Goal: Task Accomplishment & Management: Use online tool/utility

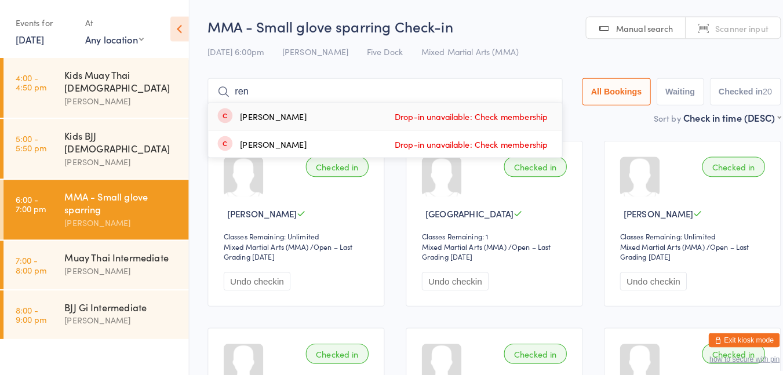
type input "reno"
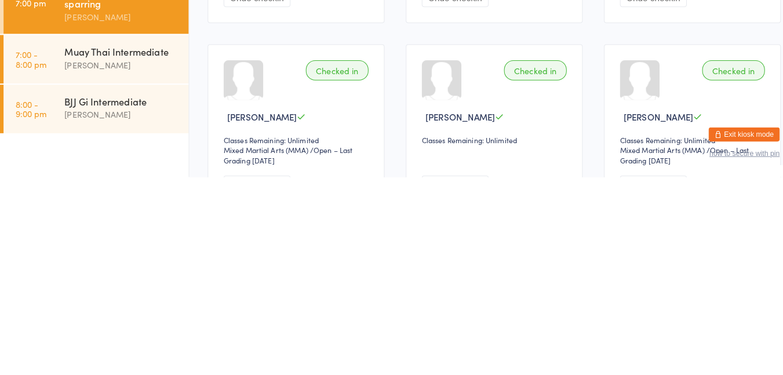
scroll to position [75, 0]
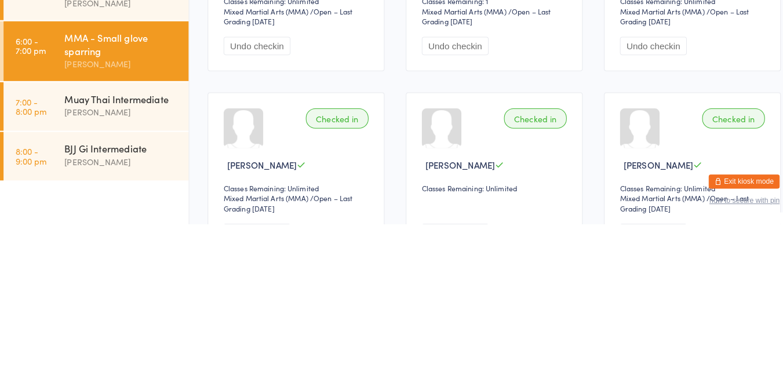
click at [76, 258] on div "[PERSON_NAME]" at bounding box center [119, 264] width 112 height 13
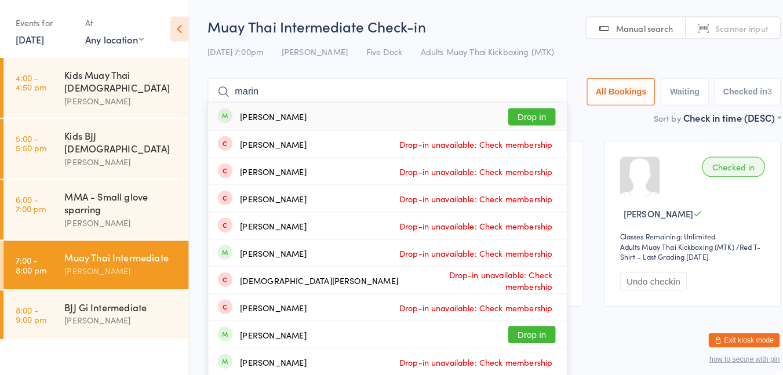
type input "marin"
click at [523, 113] on button "Drop in" at bounding box center [521, 114] width 46 height 17
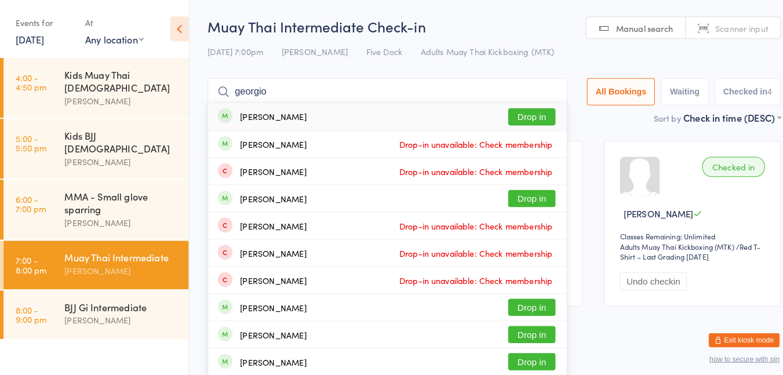
type input "georgio"
click at [518, 114] on button "Drop in" at bounding box center [521, 114] width 46 height 17
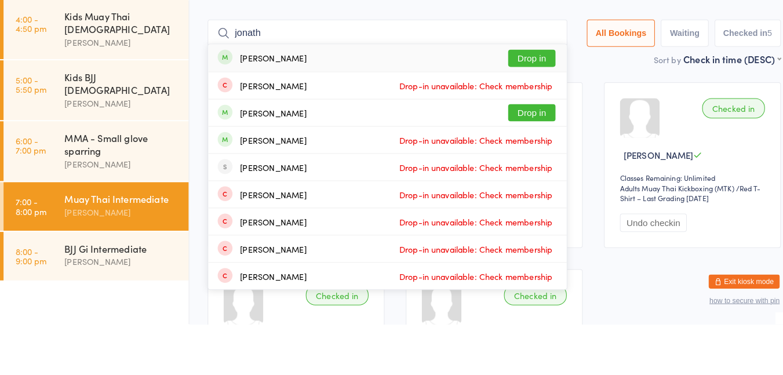
type input "jonath"
click at [522, 120] on button "Drop in" at bounding box center [521, 114] width 46 height 17
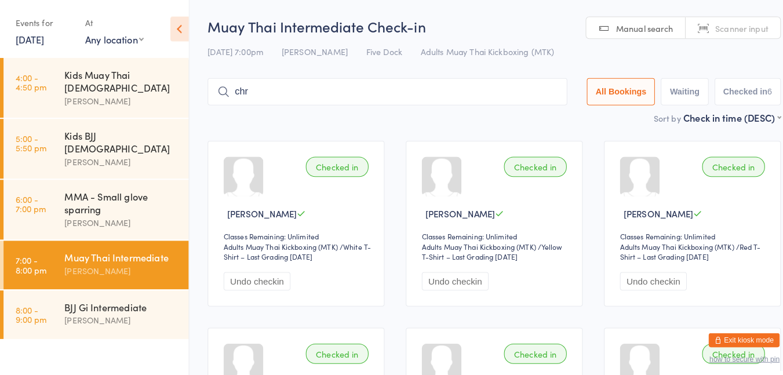
type input "[PERSON_NAME]"
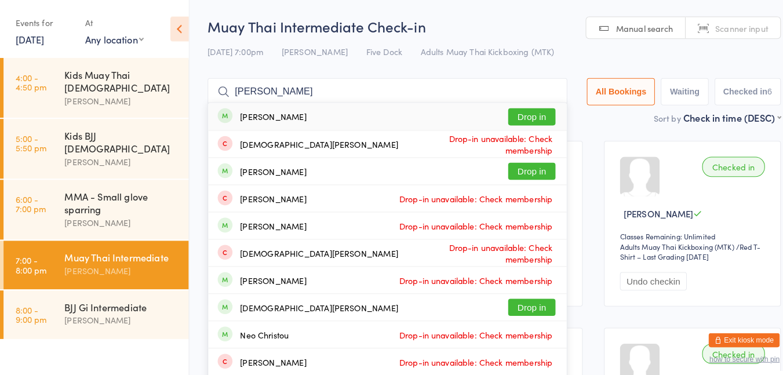
click at [521, 107] on button "Drop in" at bounding box center [521, 114] width 46 height 17
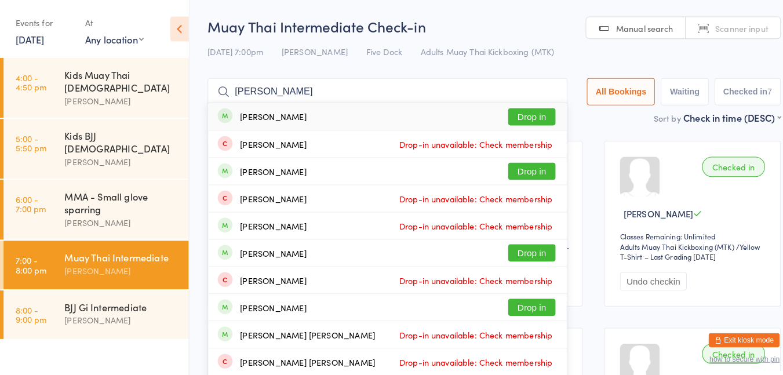
type input "[PERSON_NAME]"
click at [524, 111] on button "Drop in" at bounding box center [521, 114] width 46 height 17
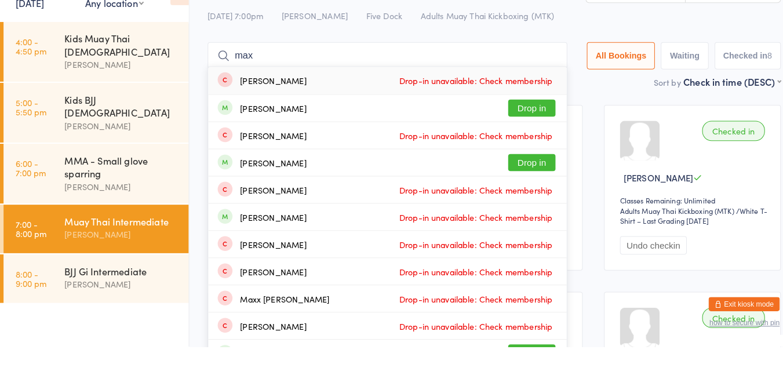
type input "max"
click at [506, 144] on button "Drop in" at bounding box center [521, 141] width 46 height 17
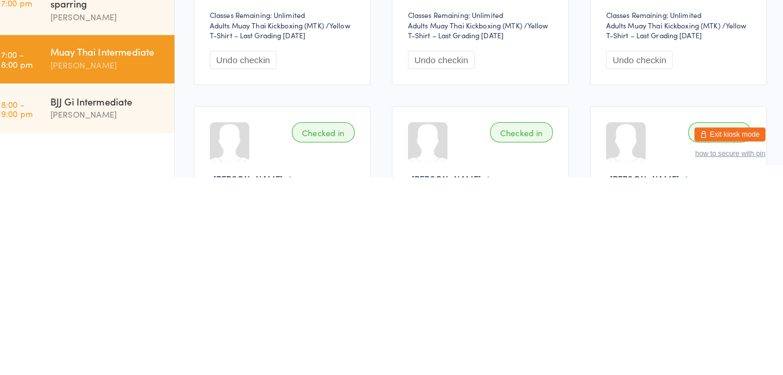
scroll to position [14, 0]
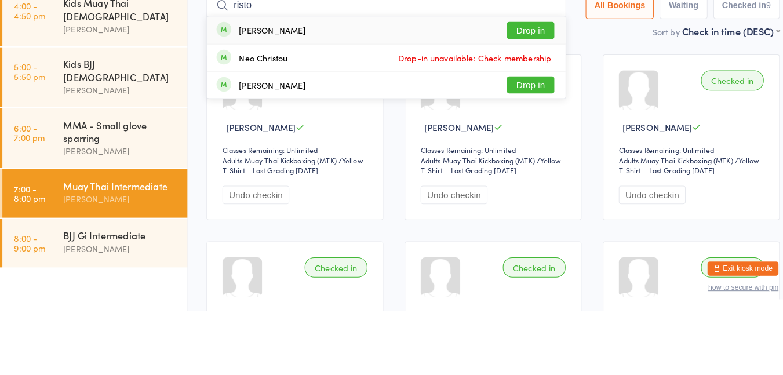
type input "risto"
click at [520, 99] on button "Drop in" at bounding box center [521, 100] width 46 height 17
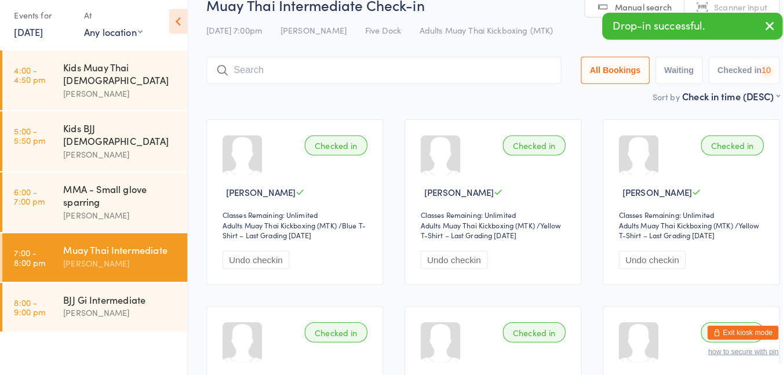
scroll to position [13, 0]
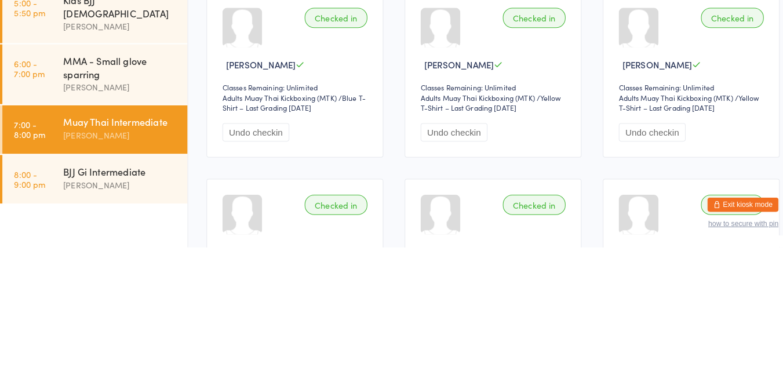
click at [132, 307] on div "[PERSON_NAME]" at bounding box center [119, 313] width 112 height 13
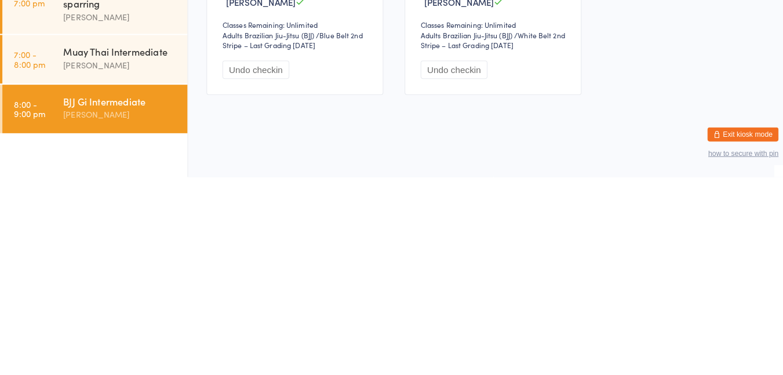
scroll to position [5, 0]
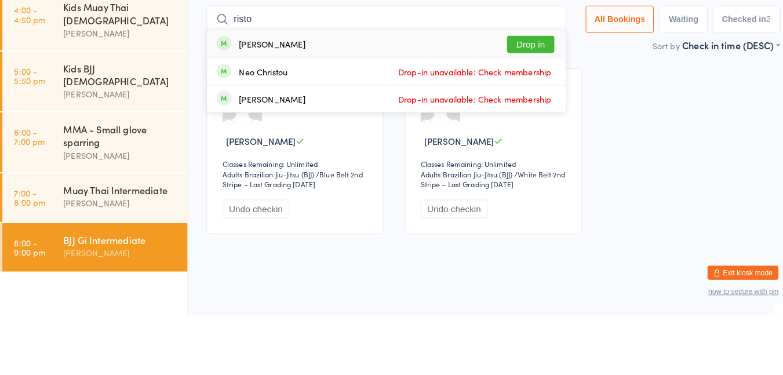
type input "risto"
click at [527, 113] on button "Drop in" at bounding box center [521, 109] width 46 height 17
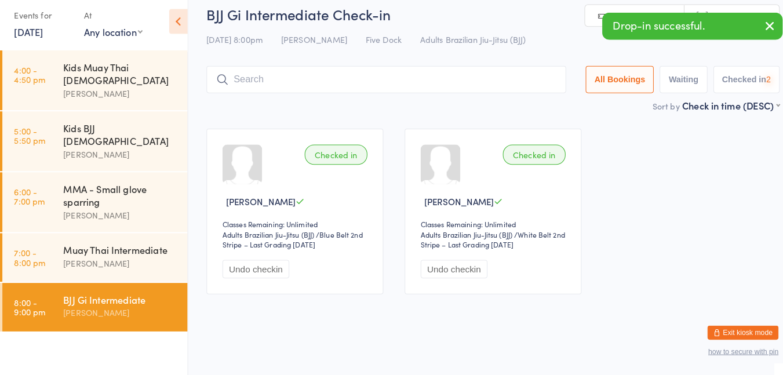
scroll to position [4, 0]
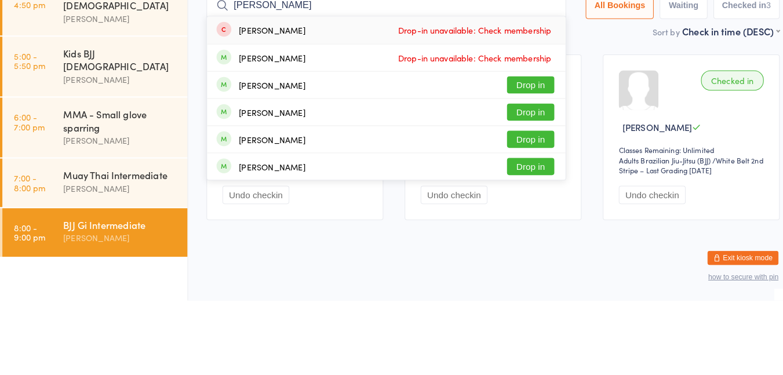
type input "[PERSON_NAME]"
click at [430, 147] on div "[PERSON_NAME] Drop-in unavailable: Check membership" at bounding box center [379, 137] width 351 height 26
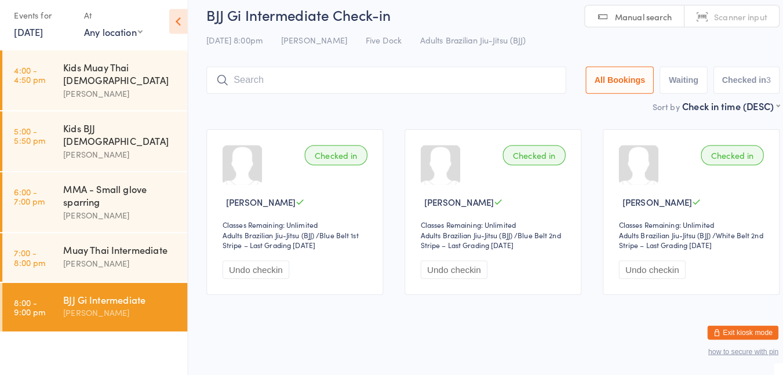
scroll to position [3, 0]
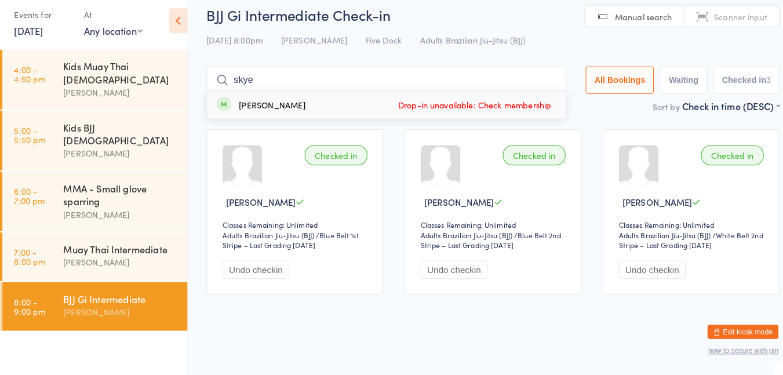
type input "skye"
click at [284, 106] on div "[PERSON_NAME]" at bounding box center [267, 110] width 65 height 9
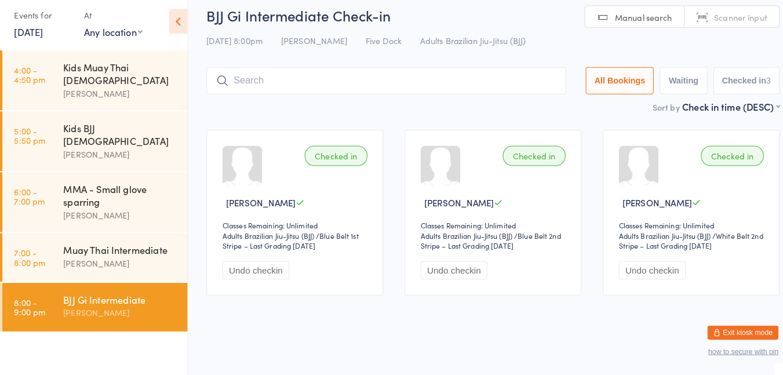
scroll to position [3, 0]
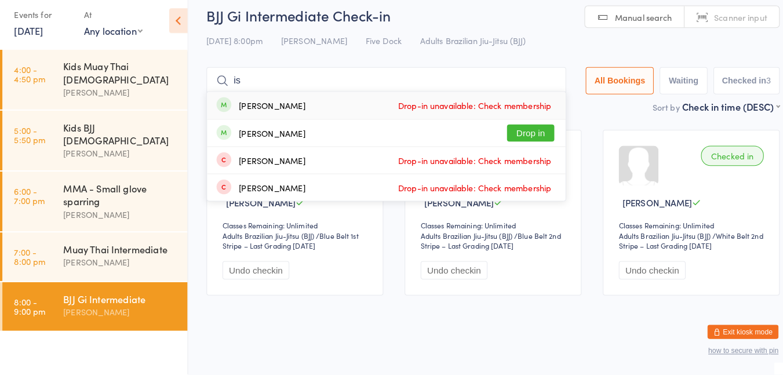
type input "i"
click at [176, 123] on div "Kids BJJ [DEMOGRAPHIC_DATA] [PERSON_NAME]" at bounding box center [124, 145] width 122 height 59
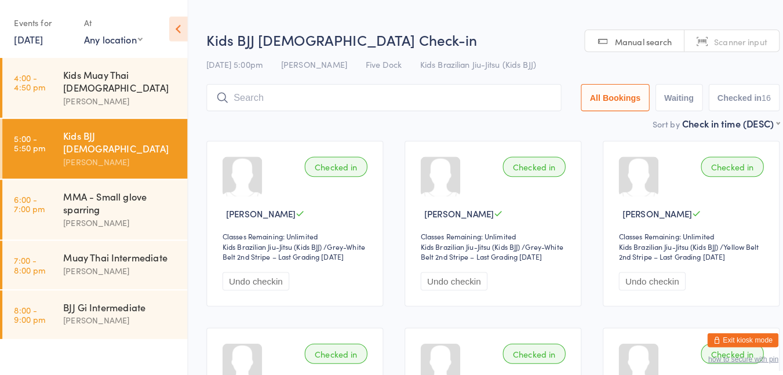
click at [60, 236] on link "7:00 - 8:00 pm Muay Thai Intermediate [PERSON_NAME]" at bounding box center [93, 260] width 181 height 48
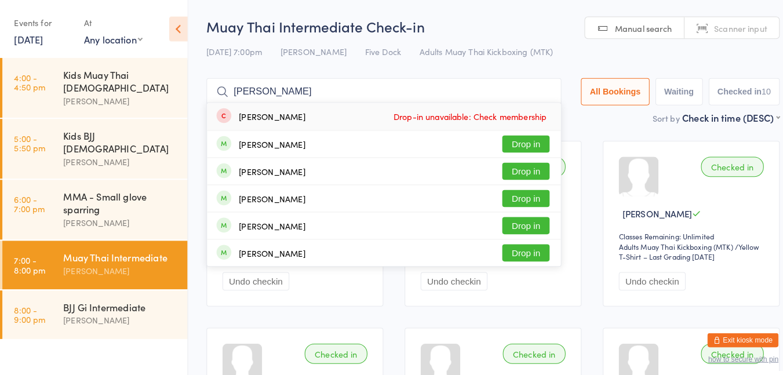
type input "[PERSON_NAME]"
click at [519, 143] on button "Drop in" at bounding box center [516, 141] width 46 height 17
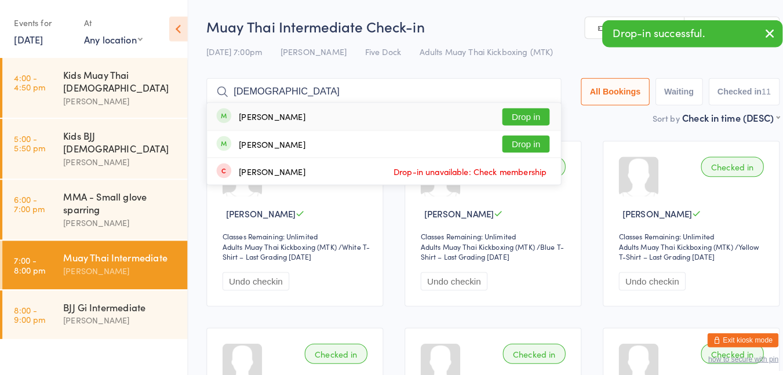
type input "[DEMOGRAPHIC_DATA]"
click at [514, 110] on button "Drop in" at bounding box center [516, 114] width 46 height 17
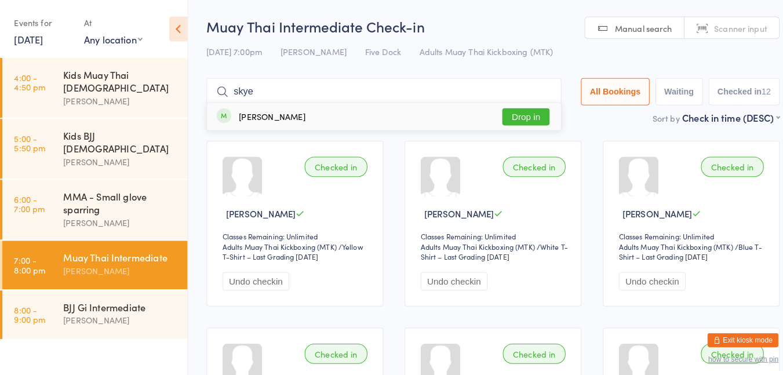
type input "skye"
click at [513, 115] on button "Drop in" at bounding box center [516, 114] width 46 height 17
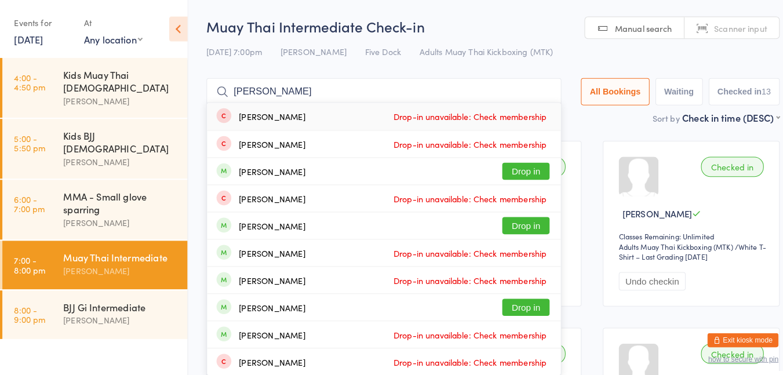
type input "[PERSON_NAME]"
click at [517, 164] on button "Drop in" at bounding box center [516, 167] width 46 height 17
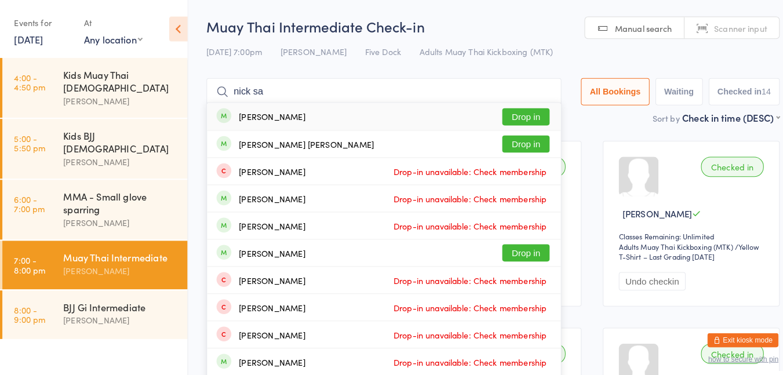
type input "nick sa"
click at [527, 114] on button "Drop in" at bounding box center [516, 114] width 46 height 17
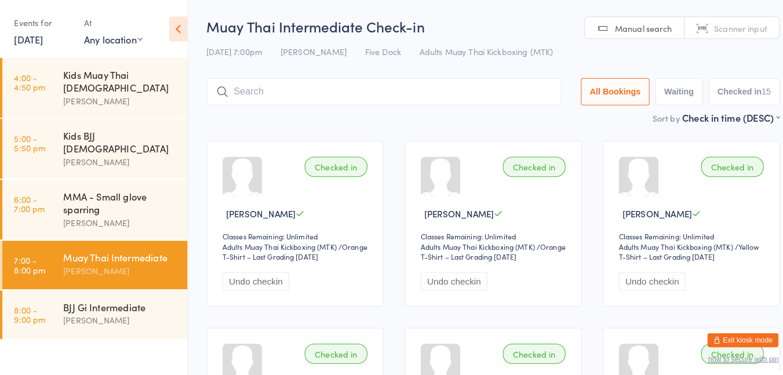
click at [494, 32] on h2 "Muay Thai Intermediate Check-in" at bounding box center [484, 25] width 562 height 19
click at [131, 307] on div "[PERSON_NAME]" at bounding box center [119, 313] width 112 height 13
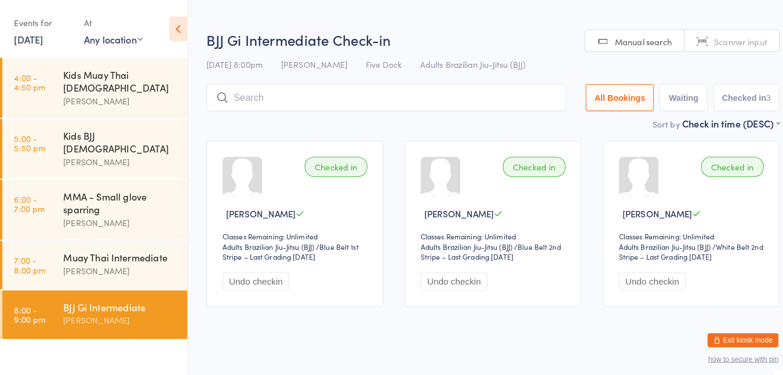
click at [440, 31] on h2 "BJJ Gi Intermediate Check-in" at bounding box center [484, 38] width 562 height 19
click at [129, 246] on div "Muay Thai Intermediate" at bounding box center [119, 252] width 112 height 13
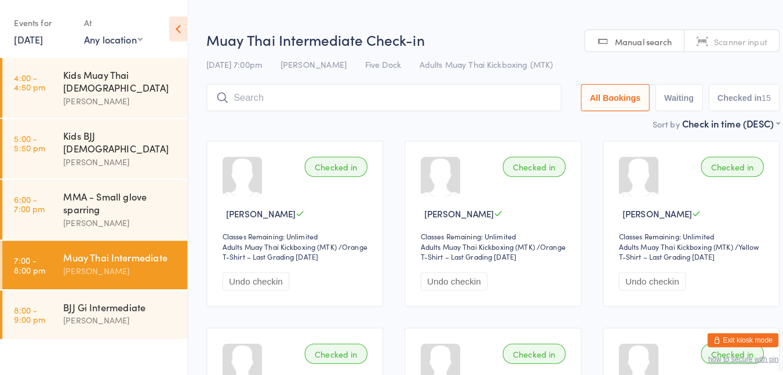
click at [493, 38] on h2 "Muay Thai Intermediate Check-in" at bounding box center [484, 38] width 562 height 19
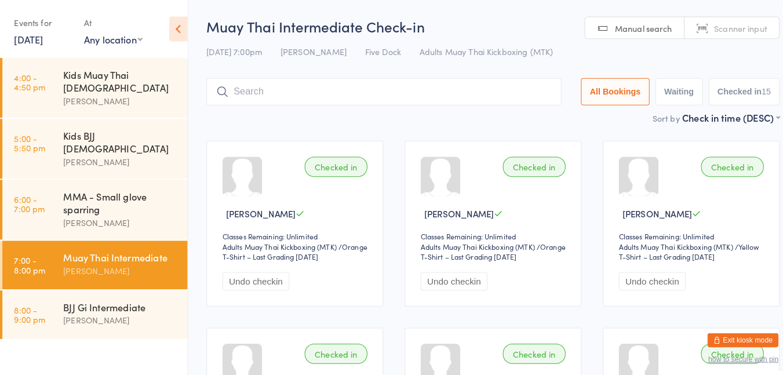
click at [500, 8] on html "You have now entered Kiosk Mode. Members will be able to check themselves in us…" at bounding box center [391, 187] width 783 height 375
click at [487, 26] on h2 "Muay Thai Intermediate Check-in" at bounding box center [484, 25] width 562 height 19
click at [127, 294] on div "BJJ Gi Intermediate" at bounding box center [119, 300] width 112 height 13
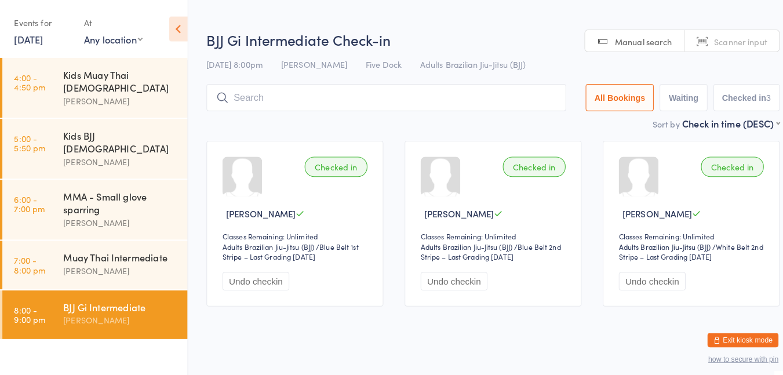
click at [254, 122] on div "Sort by Check in time (DESC) First name (ASC) First name (DESC) Last name (ASC)…" at bounding box center [484, 121] width 562 height 13
click at [135, 258] on div "[PERSON_NAME]" at bounding box center [119, 264] width 112 height 13
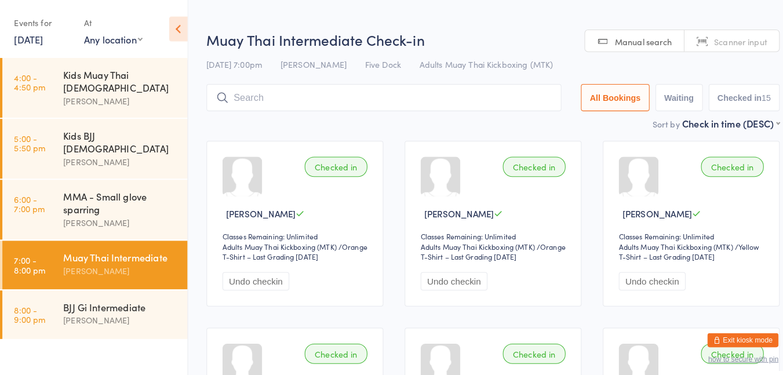
click at [460, 34] on h2 "Muay Thai Intermediate Check-in" at bounding box center [484, 38] width 562 height 19
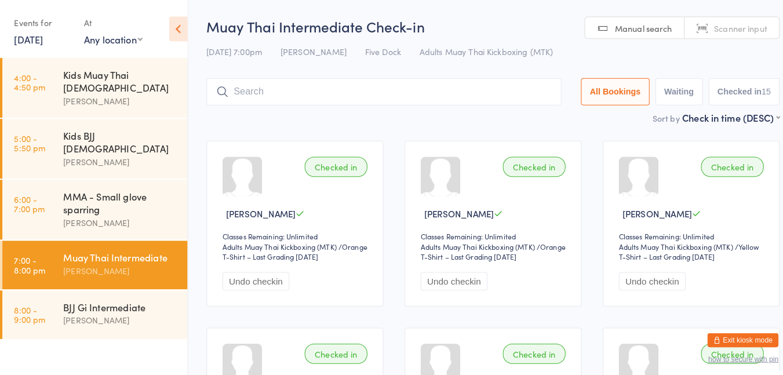
click at [338, 88] on input "search" at bounding box center [377, 89] width 348 height 27
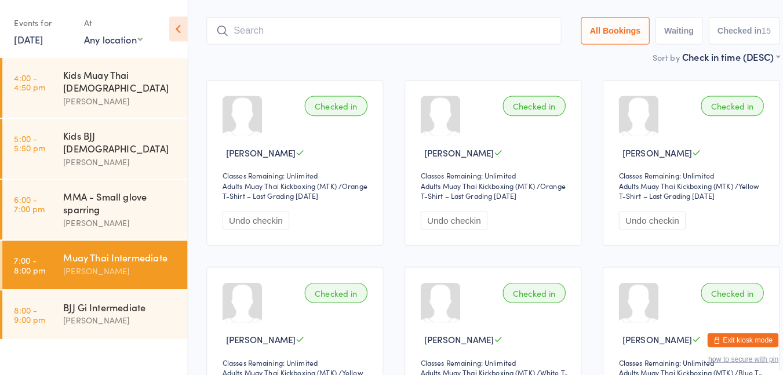
scroll to position [76, 0]
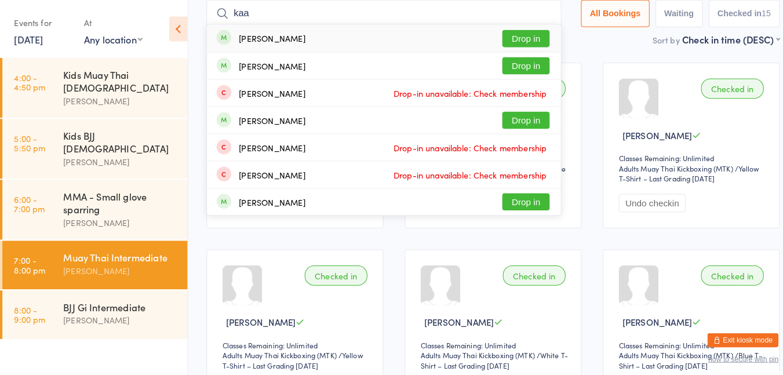
type input "kaa"
click at [516, 38] on button "Drop in" at bounding box center [516, 38] width 46 height 17
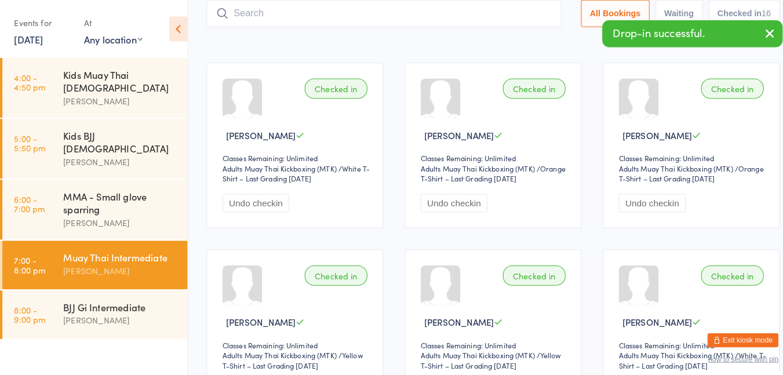
click at [348, 14] on input "search" at bounding box center [377, 13] width 348 height 27
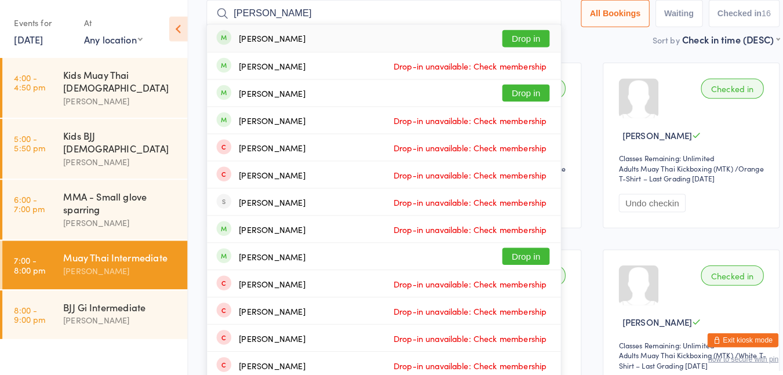
type input "[PERSON_NAME]"
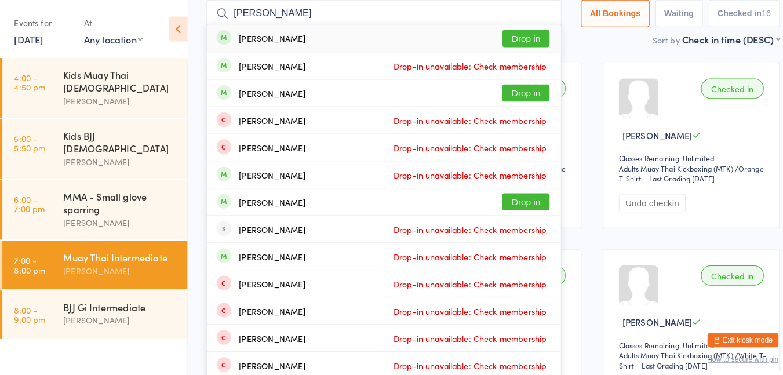
click at [520, 39] on button "Drop in" at bounding box center [516, 38] width 46 height 17
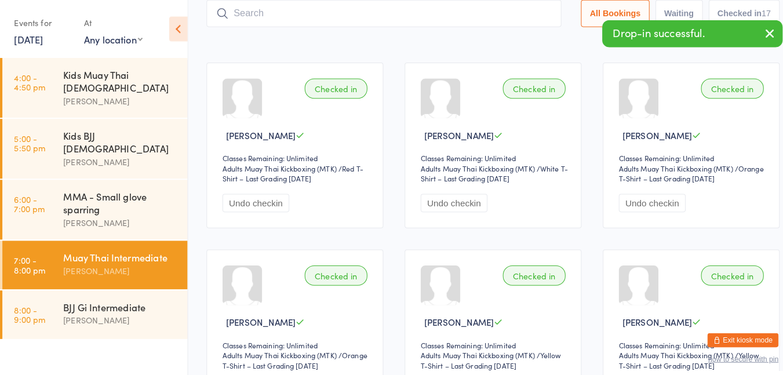
click at [369, 39] on div "Sort by Check in time (DESC) First name (ASC) First name (DESC) Last name (ASC)…" at bounding box center [484, 38] width 562 height 13
click at [118, 186] on div "MMA - Small glove sparring" at bounding box center [119, 198] width 112 height 25
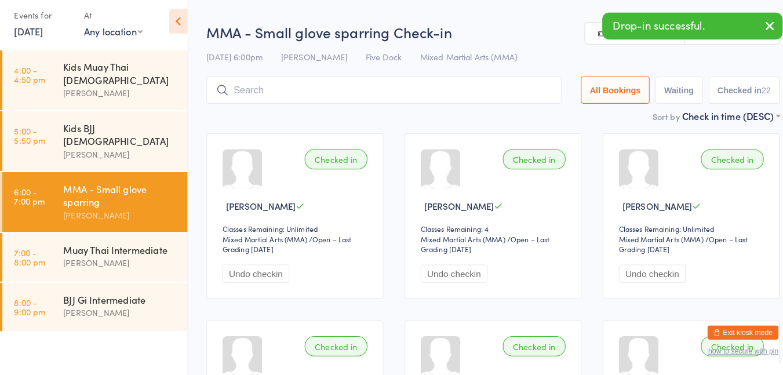
click at [476, 33] on h2 "MMA - Small glove sparring Check-in" at bounding box center [484, 38] width 562 height 19
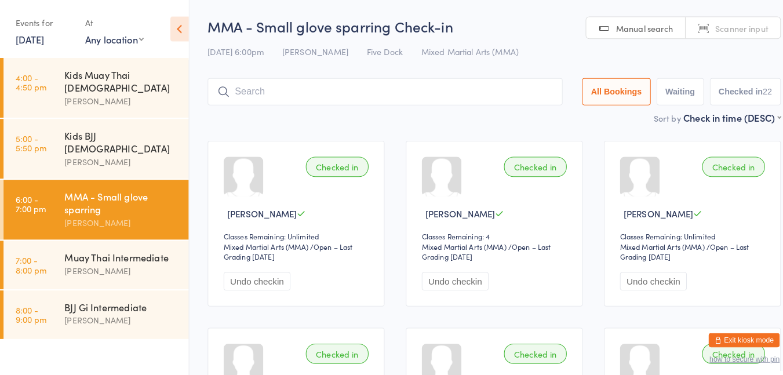
click at [136, 258] on div "[PERSON_NAME]" at bounding box center [119, 264] width 112 height 13
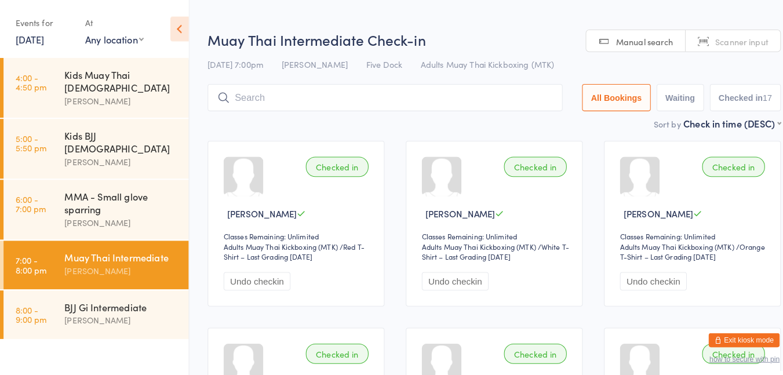
click at [505, 42] on h2 "Muay Thai Intermediate Check-in" at bounding box center [484, 38] width 562 height 19
click at [142, 307] on div "[PERSON_NAME]" at bounding box center [119, 313] width 112 height 13
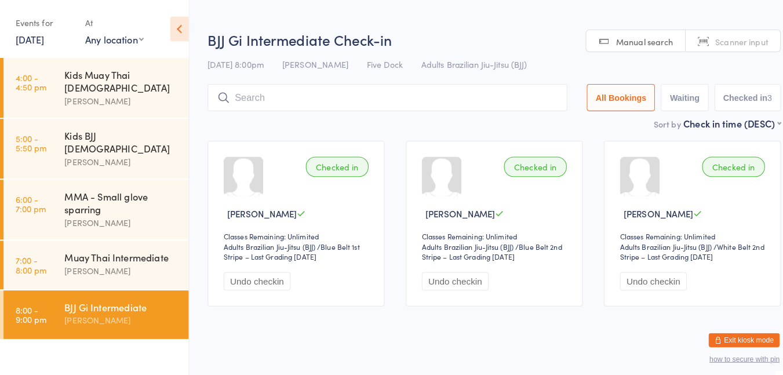
click at [462, 32] on h2 "BJJ Gi Intermediate Check-in" at bounding box center [484, 38] width 562 height 19
click at [122, 258] on div "[PERSON_NAME]" at bounding box center [119, 264] width 112 height 13
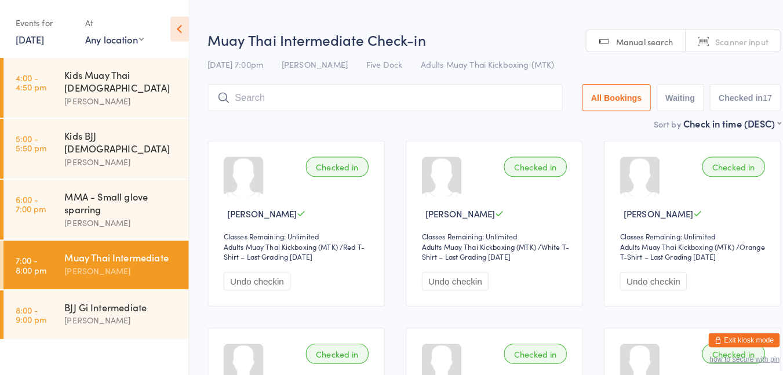
click at [479, 39] on h2 "Muay Thai Intermediate Check-in" at bounding box center [484, 38] width 562 height 19
click at [107, 294] on div "BJJ Gi Intermediate" at bounding box center [119, 300] width 112 height 13
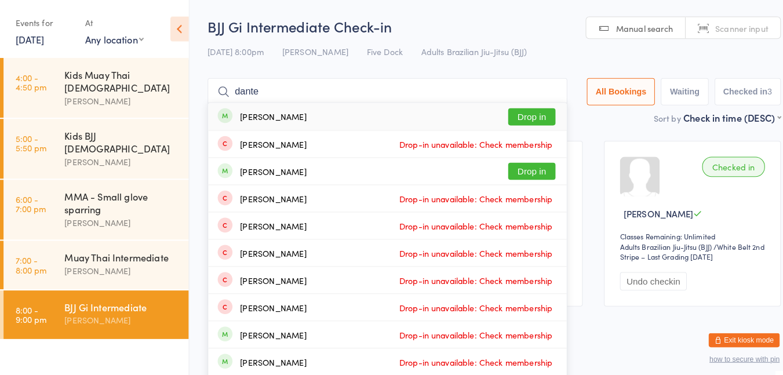
type input "dante"
click at [518, 116] on button "Drop in" at bounding box center [521, 114] width 46 height 17
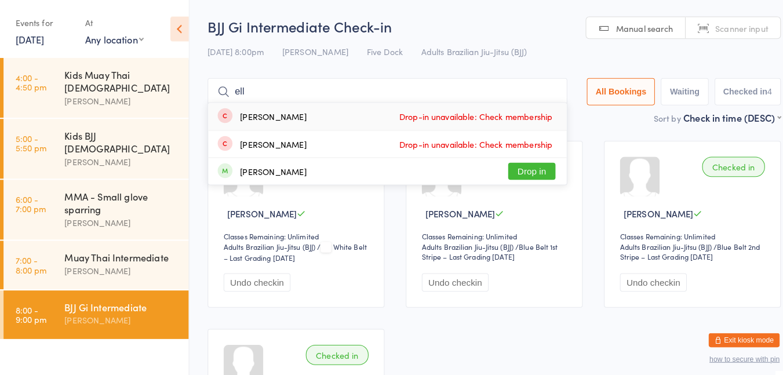
type input "ell"
click at [524, 162] on button "Drop in" at bounding box center [521, 167] width 46 height 17
